Goal: Information Seeking & Learning: Learn about a topic

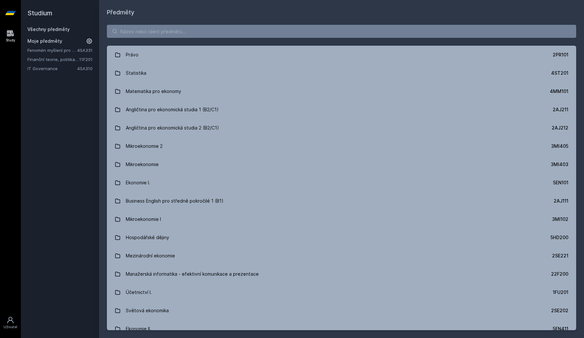
click at [60, 50] on link "Fenomén myšlení pro manažery" at bounding box center [52, 50] width 50 height 7
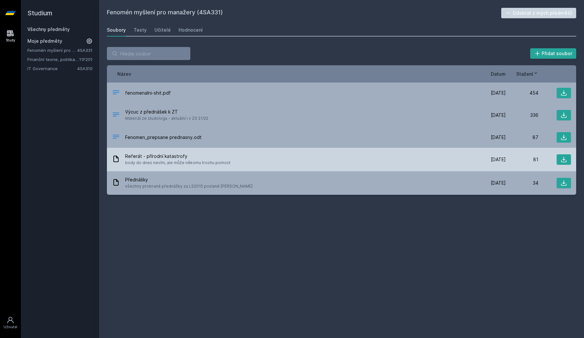
click at [265, 159] on div "Referát - přírodní katastrofy body do dnes nevím, ale může někomu trochu pomoct" at bounding box center [292, 159] width 361 height 13
click at [261, 159] on div "Referát - přírodní katastrofy body do dnes nevím, ale může někomu trochu pomoct" at bounding box center [292, 159] width 361 height 13
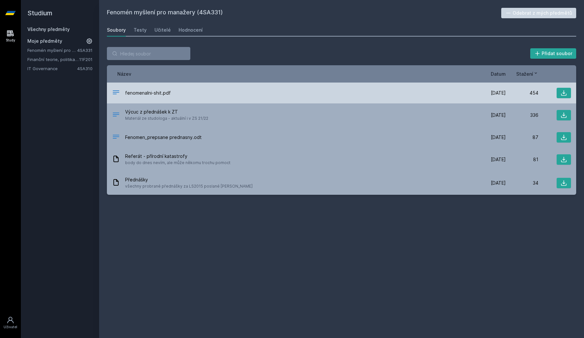
drag, startPoint x: 211, startPoint y: 87, endPoint x: 108, endPoint y: 93, distance: 103.9
click at [107, 93] on div "fenomenalni-shit.pdf [DATE] [DATE] 454" at bounding box center [341, 92] width 469 height 21
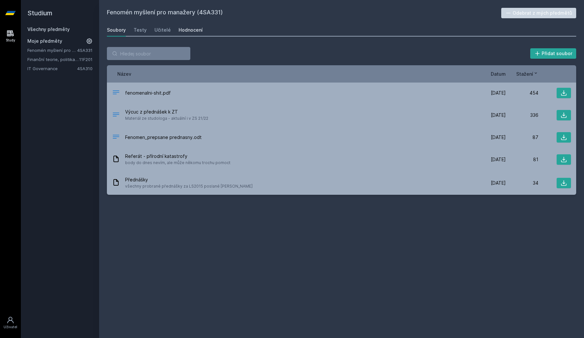
click at [181, 30] on div "Hodnocení" at bounding box center [191, 30] width 24 height 7
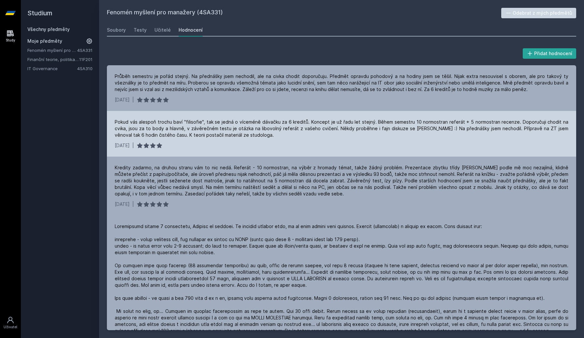
click at [231, 138] on div "Pokud vás alespoň trochu baví "filisofie", tak se jedná o víceméně dávačku za 6…" at bounding box center [342, 129] width 454 height 20
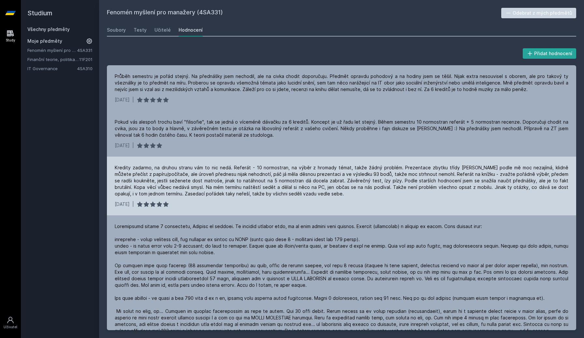
click at [228, 165] on div "Kredity zadarmo, na druhou stranu vám to nic nedá. Referát - 10 normostran, na …" at bounding box center [342, 180] width 454 height 33
click at [293, 169] on div "Kredity zadarmo, na druhou stranu vám to nic nedá. Referát - 10 normostran, na …" at bounding box center [342, 180] width 454 height 33
click at [370, 169] on div "Kredity zadarmo, na druhou stranu vám to nic nedá. Referát - 10 normostran, na …" at bounding box center [342, 180] width 454 height 33
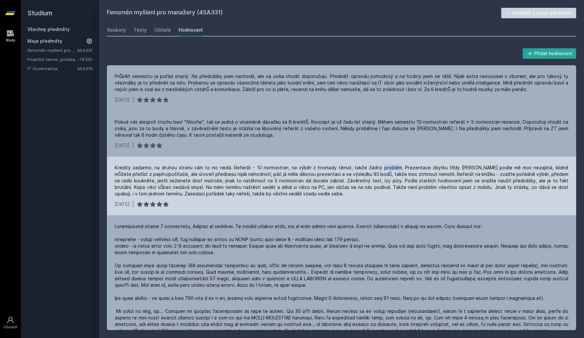
click at [412, 170] on div "Kredity zadarmo, na druhou stranu vám to nic nedá. Referát - 10 normostran, na …" at bounding box center [342, 180] width 454 height 33
click at [233, 176] on div "Kredity zadarmo, na druhou stranu vám to nic nedá. Referát - 10 normostran, na …" at bounding box center [342, 180] width 454 height 33
click at [261, 174] on div "Kredity zadarmo, na druhou stranu vám to nic nedá. Referát - 10 normostran, na …" at bounding box center [342, 180] width 454 height 33
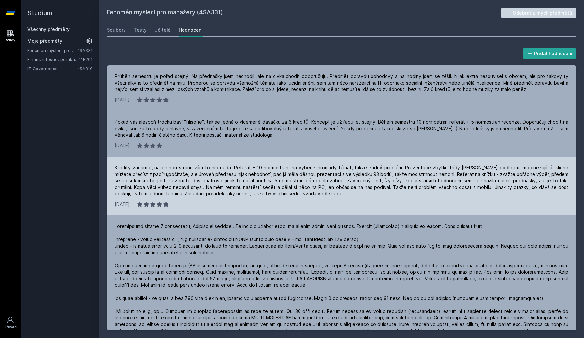
click at [261, 174] on div "Kredity zadarmo, na druhou stranu vám to nic nedá. Referát - 10 normostran, na …" at bounding box center [342, 180] width 454 height 33
click at [292, 173] on div "Kredity zadarmo, na druhou stranu vám to nic nedá. Referát - 10 normostran, na …" at bounding box center [342, 180] width 454 height 33
click at [318, 171] on div "Kredity zadarmo, na druhou stranu vám to nic nedá. Referát - 10 normostran, na …" at bounding box center [342, 180] width 454 height 33
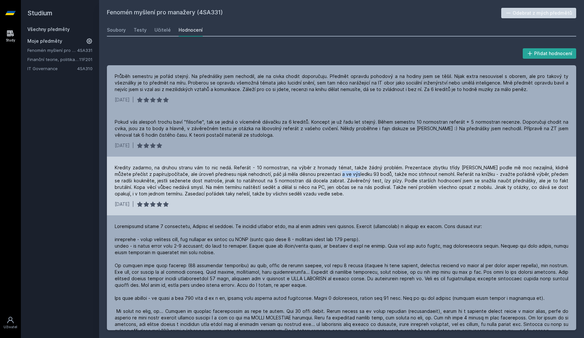
click at [358, 172] on div "Kredity zadarmo, na druhou stranu vám to nic nedá. Referát - 10 normostran, na …" at bounding box center [342, 180] width 454 height 33
click at [381, 174] on div "Kredity zadarmo, na druhou stranu vám to nic nedá. Referát - 10 normostran, na …" at bounding box center [342, 180] width 454 height 33
click at [399, 174] on div "Kredity zadarmo, na druhou stranu vám to nic nedá. Referát - 10 normostran, na …" at bounding box center [342, 180] width 454 height 33
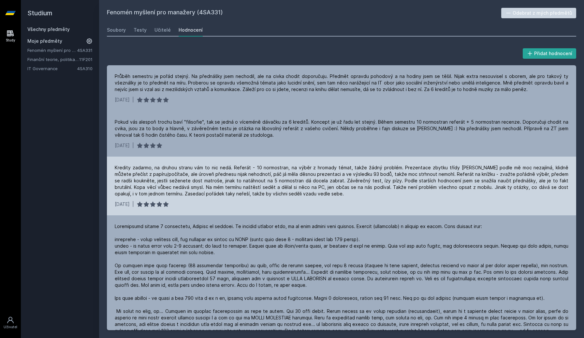
click at [399, 174] on div "Kredity zadarmo, na druhou stranu vám to nic nedá. Referát - 10 normostran, na …" at bounding box center [342, 180] width 454 height 33
click at [414, 173] on div "Kredity zadarmo, na druhou stranu vám to nic nedá. Referát - 10 normostran, na …" at bounding box center [342, 180] width 454 height 33
click at [443, 175] on div "Kredity zadarmo, na druhou stranu vám to nic nedá. Referát - 10 normostran, na …" at bounding box center [342, 180] width 454 height 33
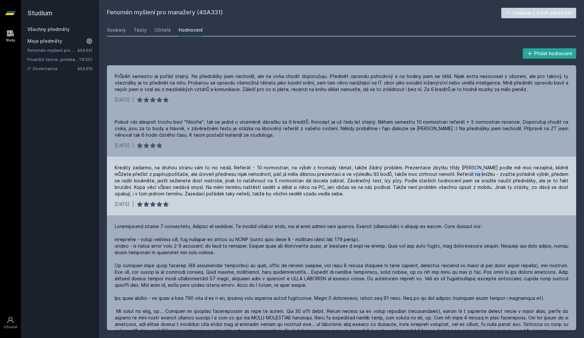
click at [196, 192] on div "Kredity zadarmo, na druhou stranu vám to nic nedá. Referát - 10 normostran, na …" at bounding box center [342, 180] width 454 height 33
click at [258, 191] on div "Kredity zadarmo, na druhou stranu vám to nic nedá. Referát - 10 normostran, na …" at bounding box center [342, 180] width 454 height 33
click at [307, 186] on div "Kredity zadarmo, na druhou stranu vám to nic nedá. Referát - 10 normostran, na …" at bounding box center [342, 180] width 454 height 33
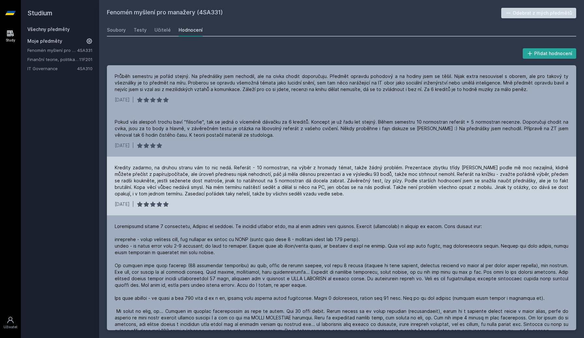
click at [307, 186] on div "Kredity zadarmo, na druhou stranu vám to nic nedá. Referát - 10 normostran, na …" at bounding box center [342, 180] width 454 height 33
click at [333, 191] on div "Kredity zadarmo, na druhou stranu vám to nic nedá. Referát - 10 normostran, na …" at bounding box center [342, 180] width 454 height 33
